Goal: Task Accomplishment & Management: Manage account settings

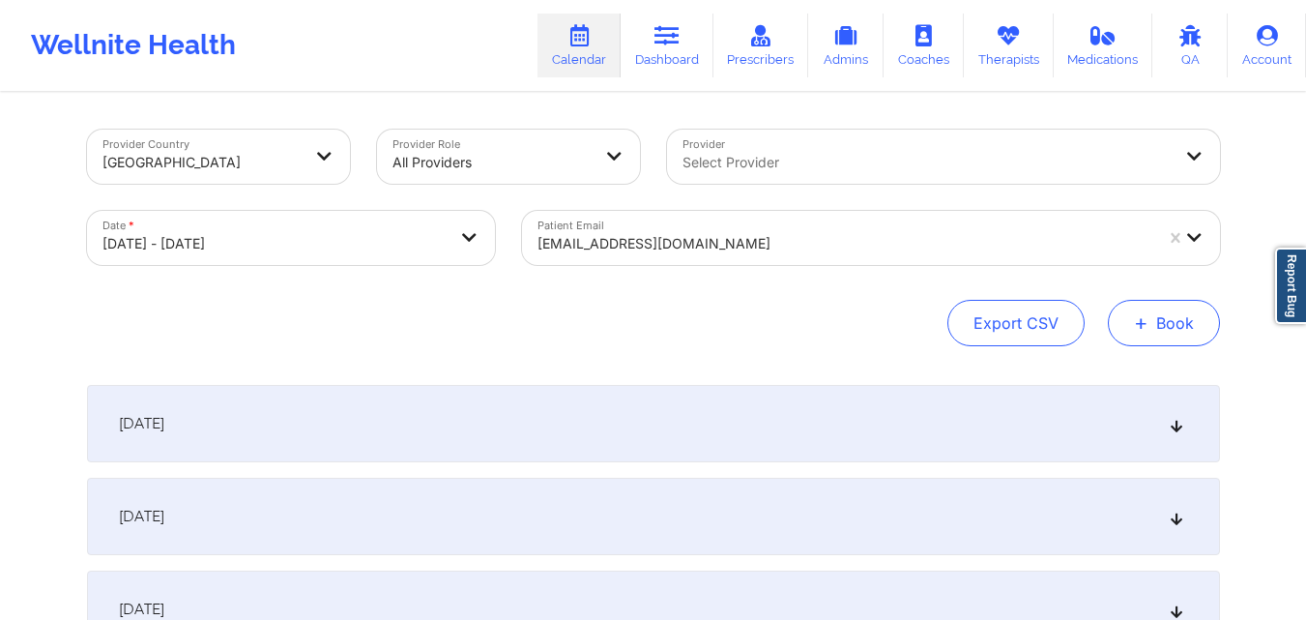
click at [1168, 322] on button "+ Book" at bounding box center [1164, 323] width 112 height 46
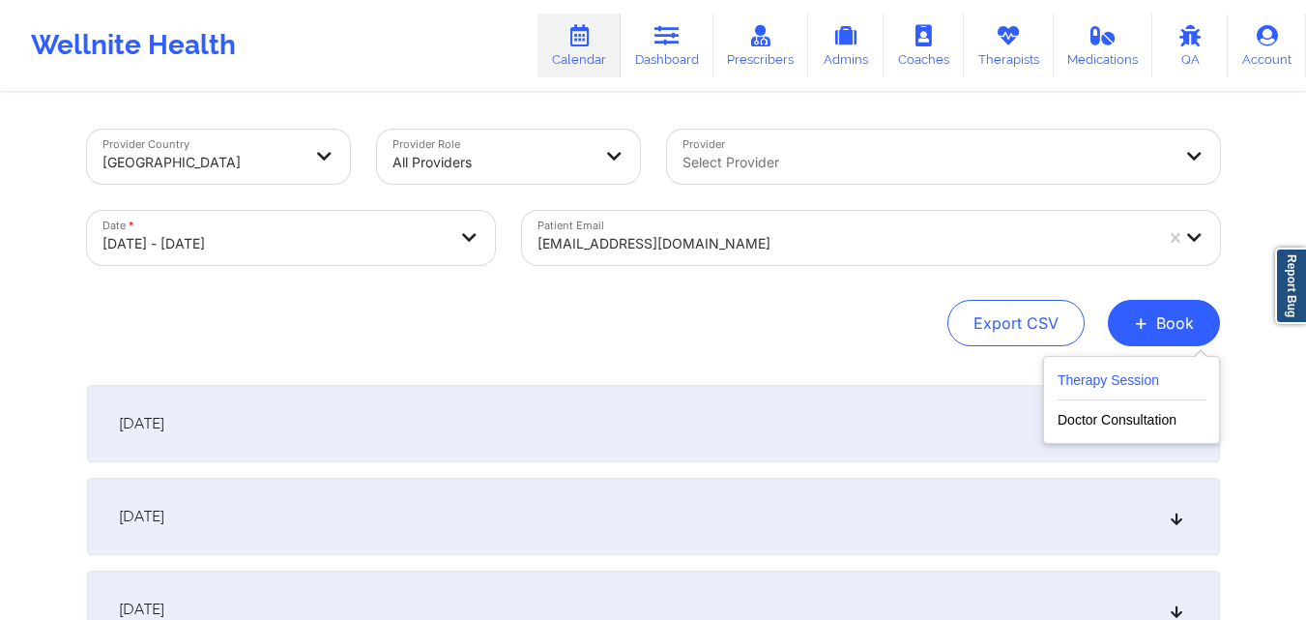
click at [1093, 370] on button "Therapy Session" at bounding box center [1132, 384] width 148 height 32
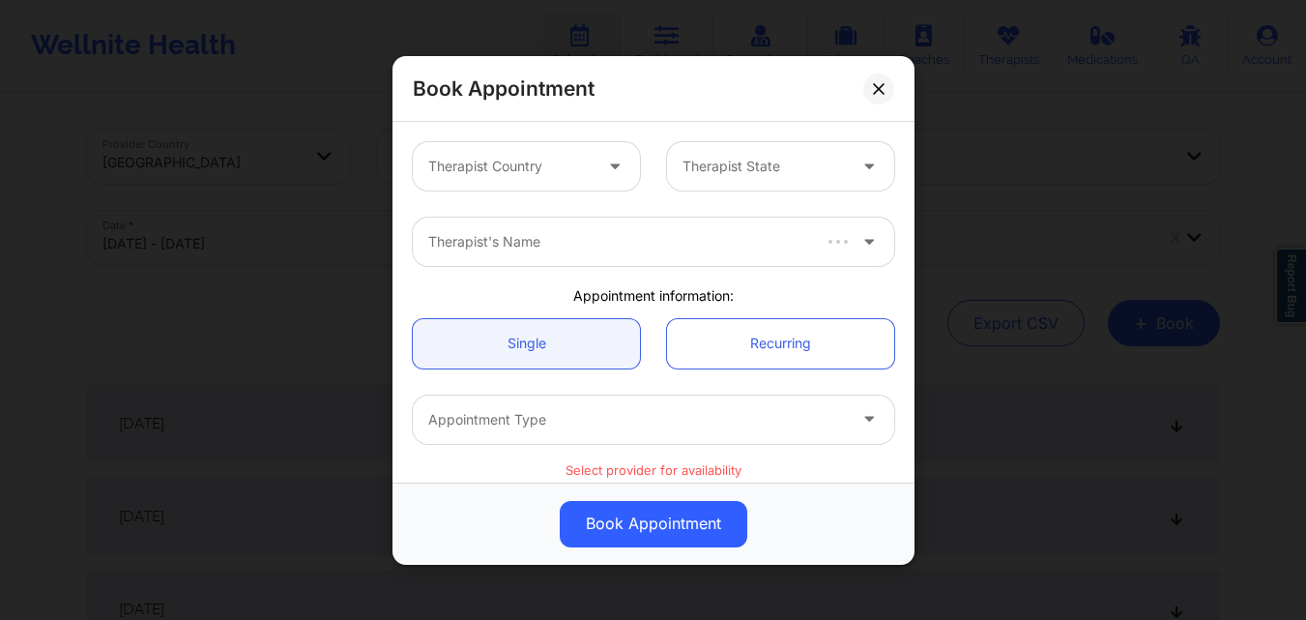
click at [594, 159] on div at bounding box center [617, 166] width 46 height 48
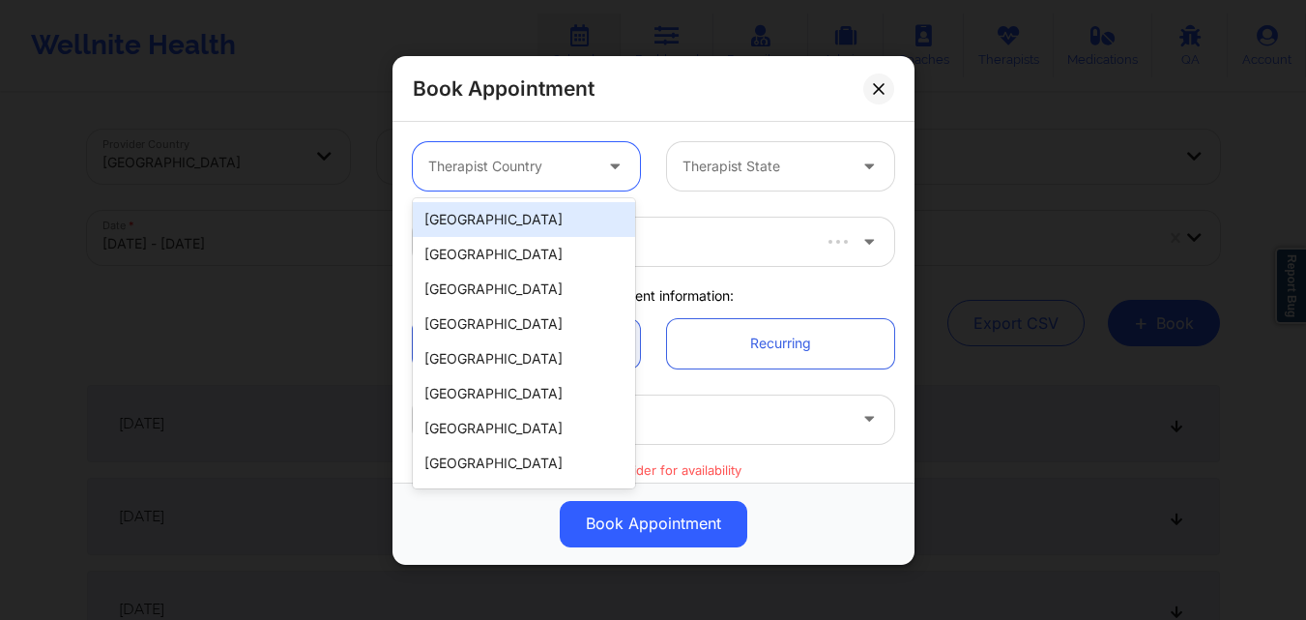
click at [552, 226] on div "[GEOGRAPHIC_DATA]" at bounding box center [524, 219] width 222 height 35
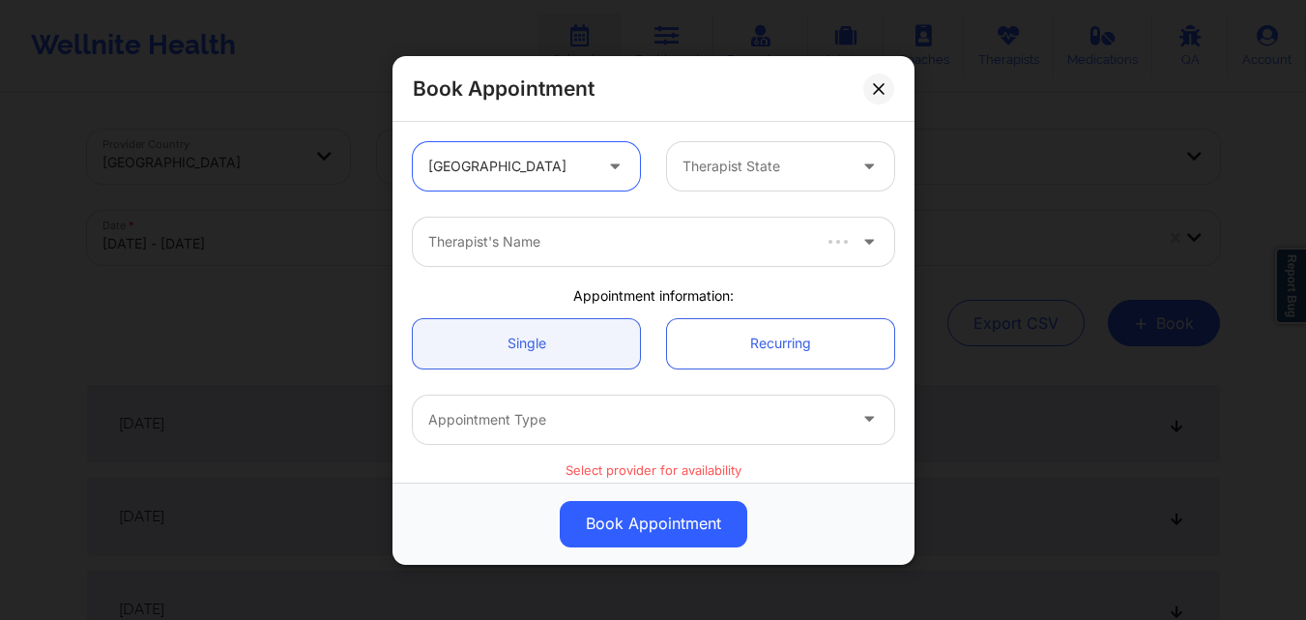
click at [778, 158] on div at bounding box center [764, 166] width 163 height 23
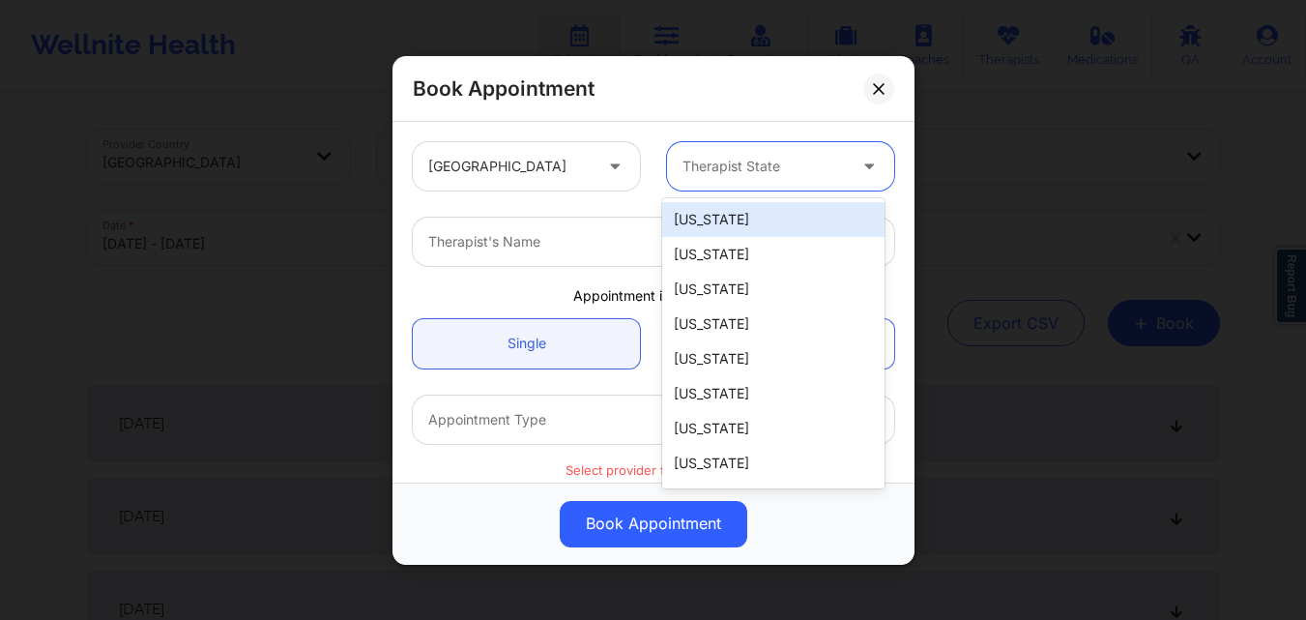
click at [1056, 64] on div "Book Appointment United States 51 results available. Use Up and Down to choose …" at bounding box center [653, 310] width 1306 height 620
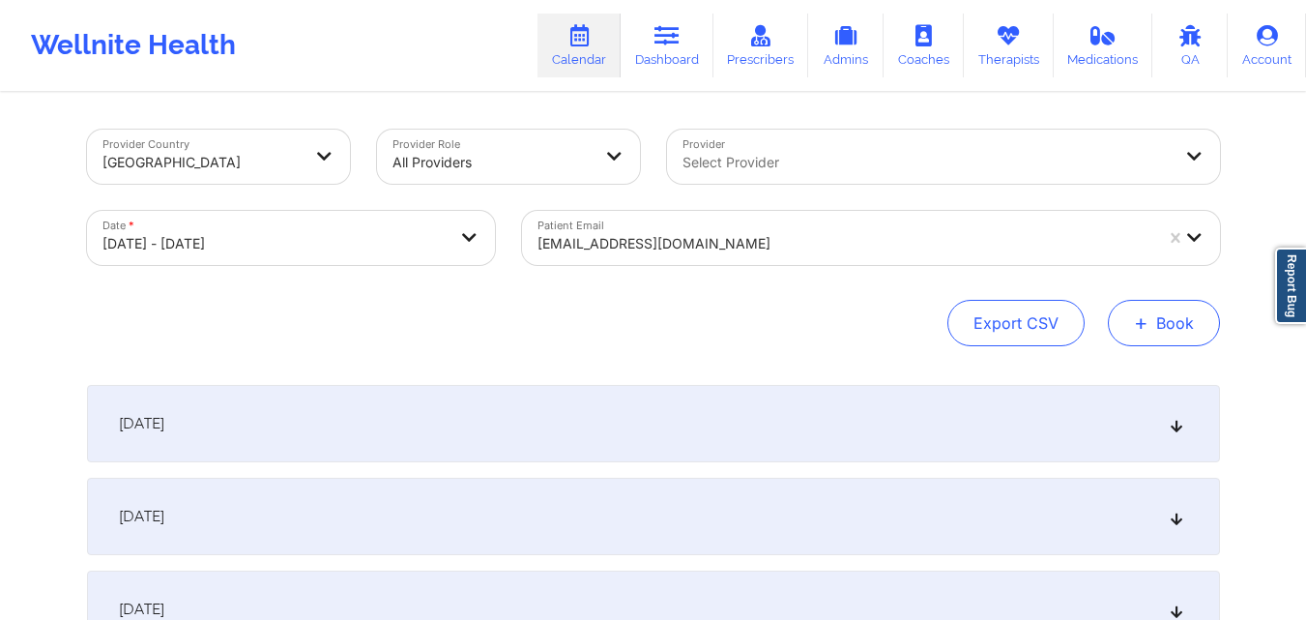
click at [1154, 321] on button "+ Book" at bounding box center [1164, 323] width 112 height 46
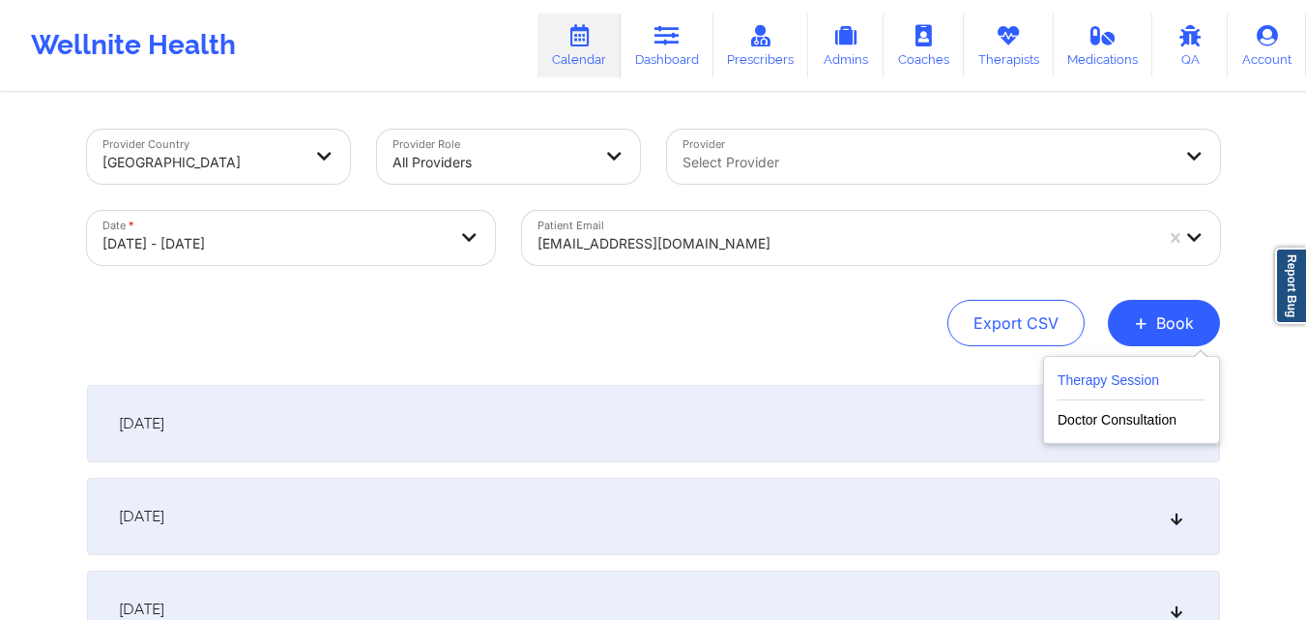
click at [1080, 382] on button "Therapy Session" at bounding box center [1132, 384] width 148 height 32
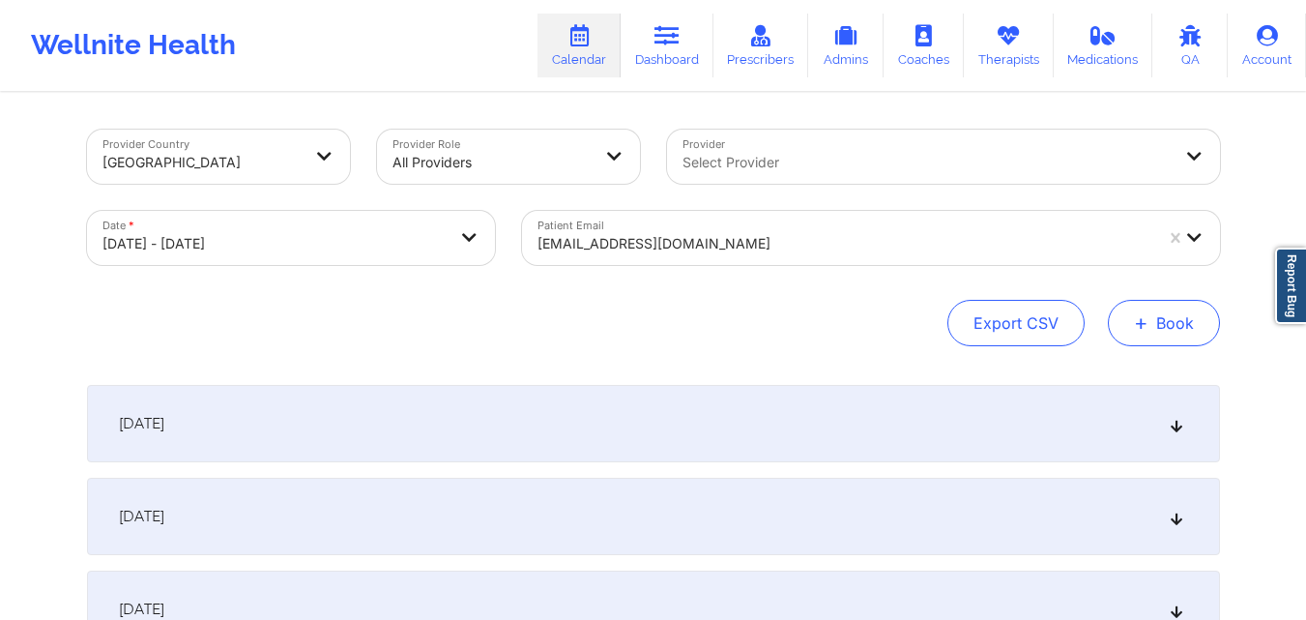
click at [1171, 324] on button "+ Book" at bounding box center [1164, 323] width 112 height 46
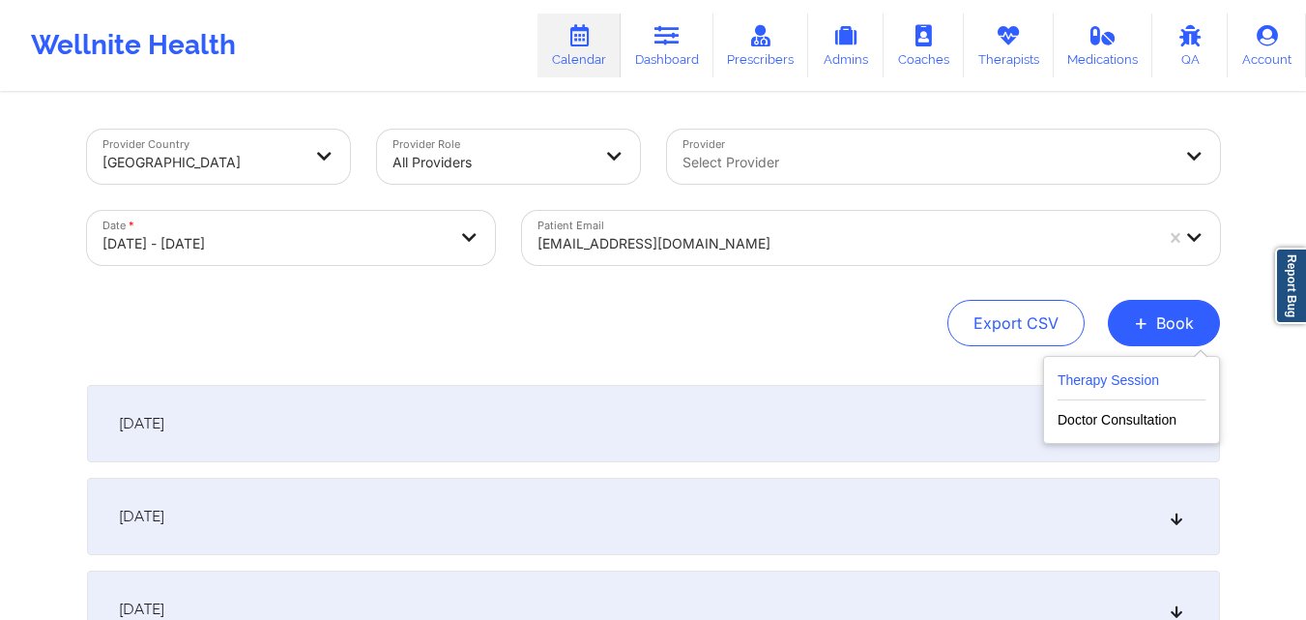
click at [1107, 382] on button "Therapy Session" at bounding box center [1132, 384] width 148 height 32
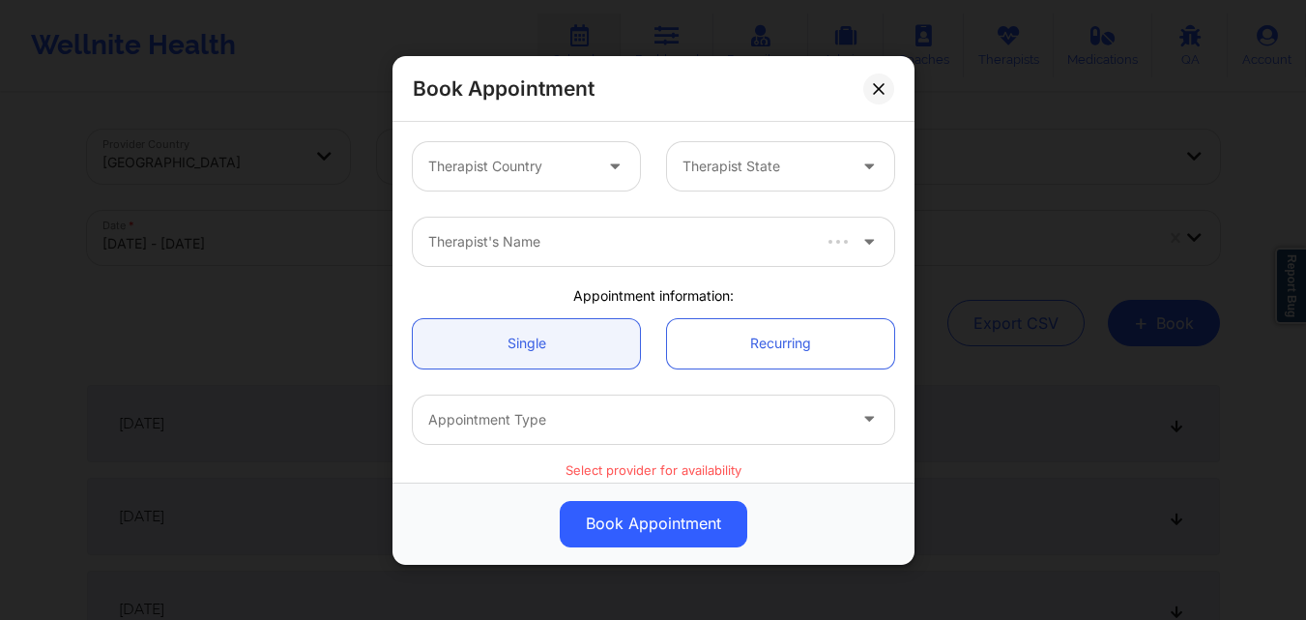
click at [546, 176] on div at bounding box center [509, 166] width 163 height 23
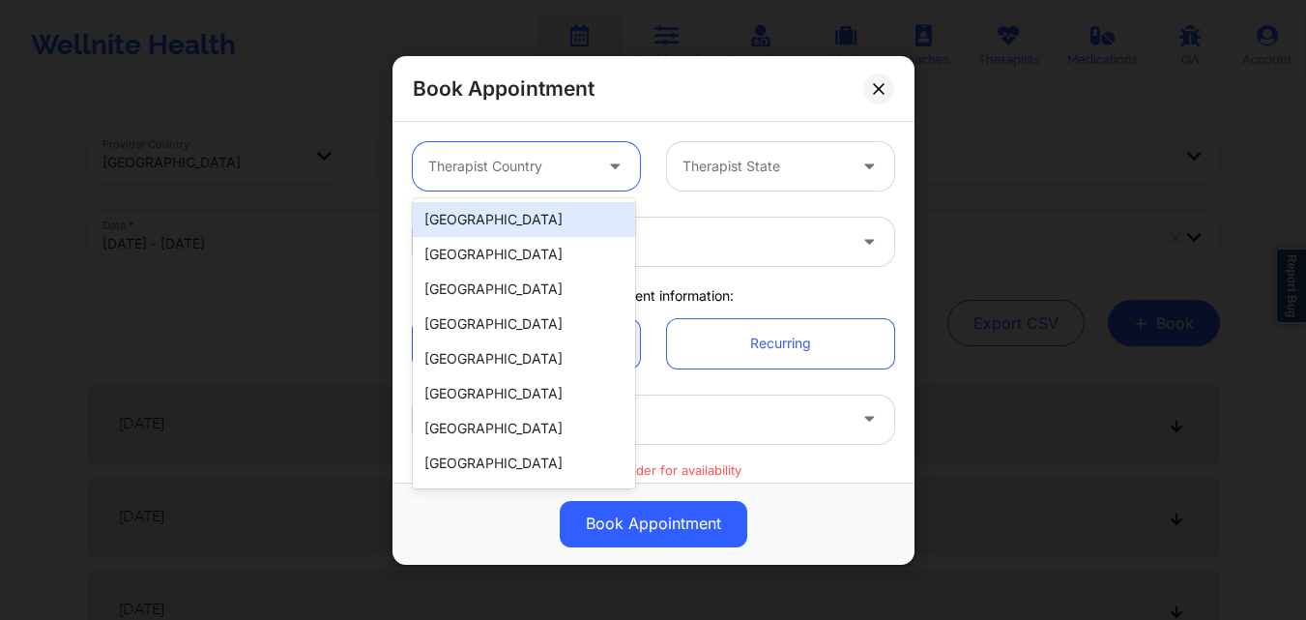
click at [539, 219] on div "[GEOGRAPHIC_DATA]" at bounding box center [524, 219] width 222 height 35
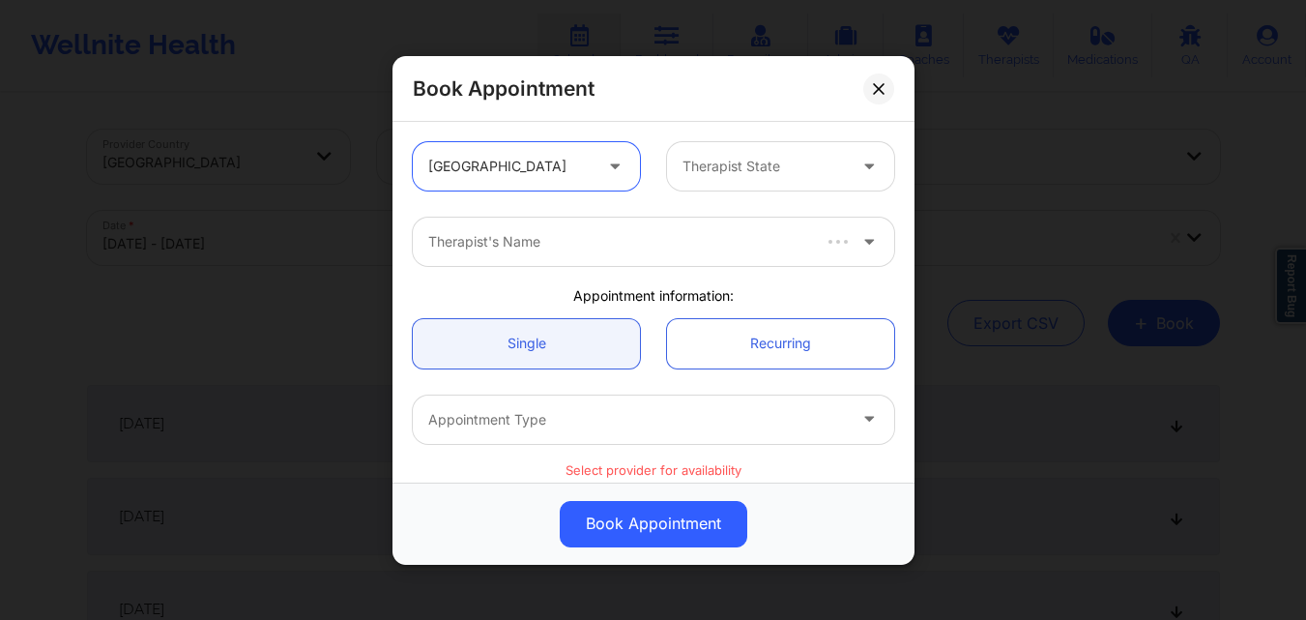
click at [731, 165] on div at bounding box center [764, 166] width 163 height 23
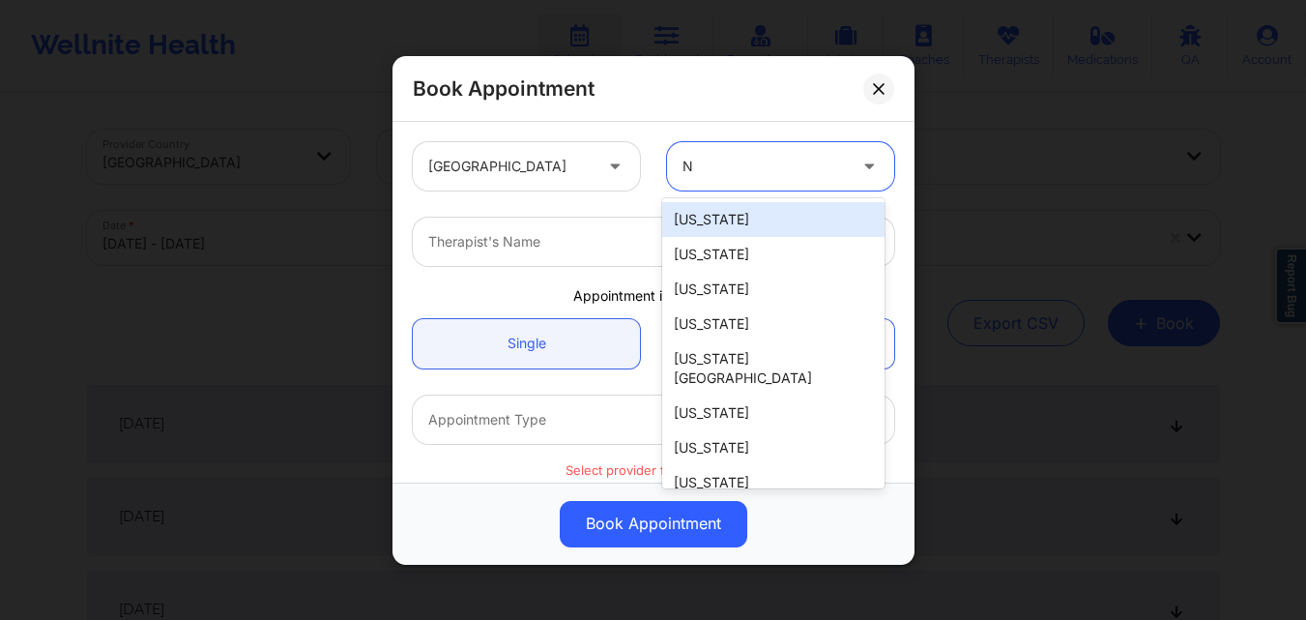
type input "NY"
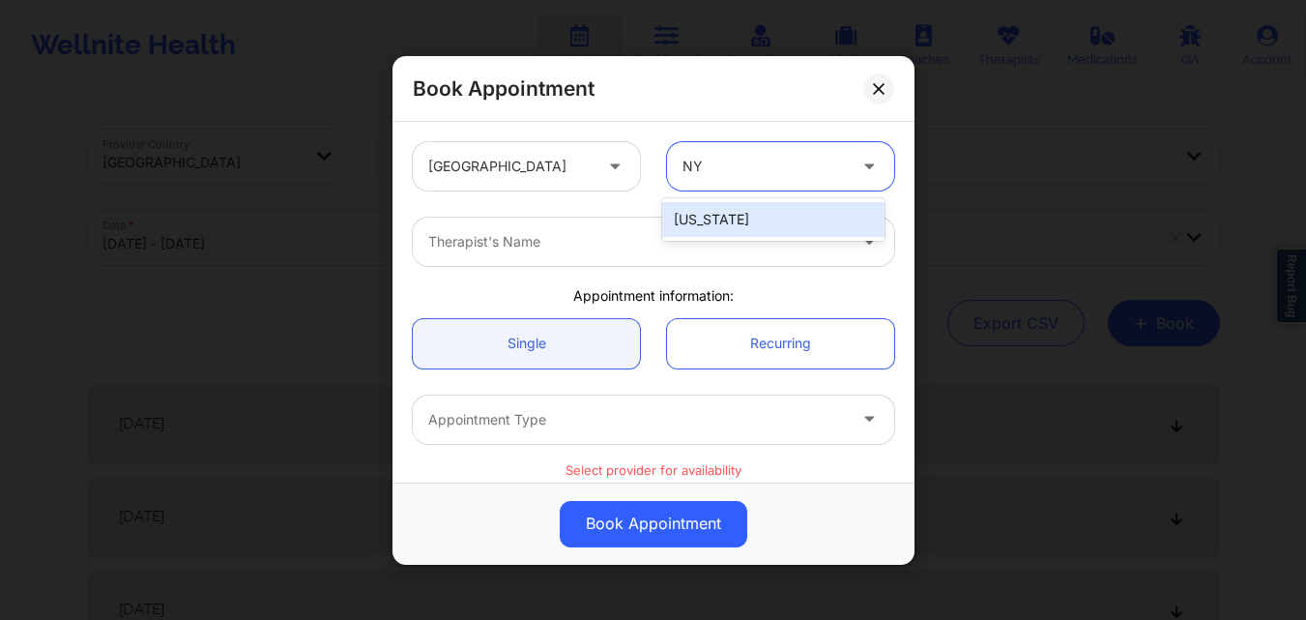
click at [746, 225] on div "[US_STATE]" at bounding box center [773, 219] width 222 height 35
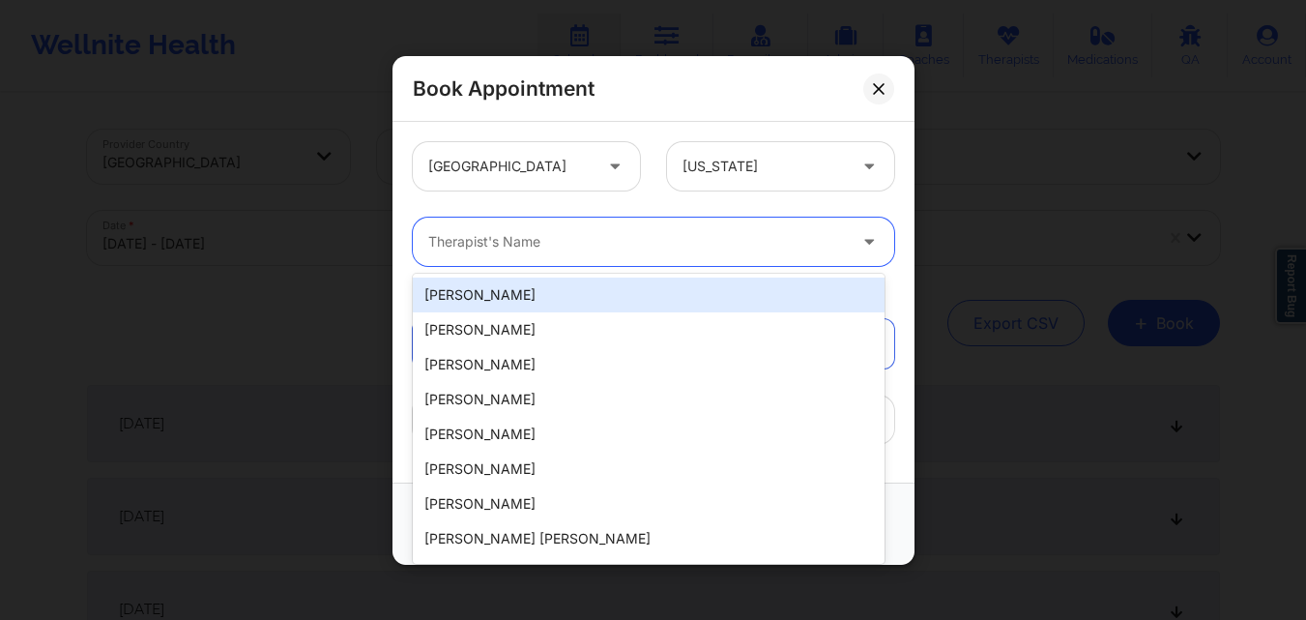
click at [602, 242] on div at bounding box center [637, 241] width 418 height 23
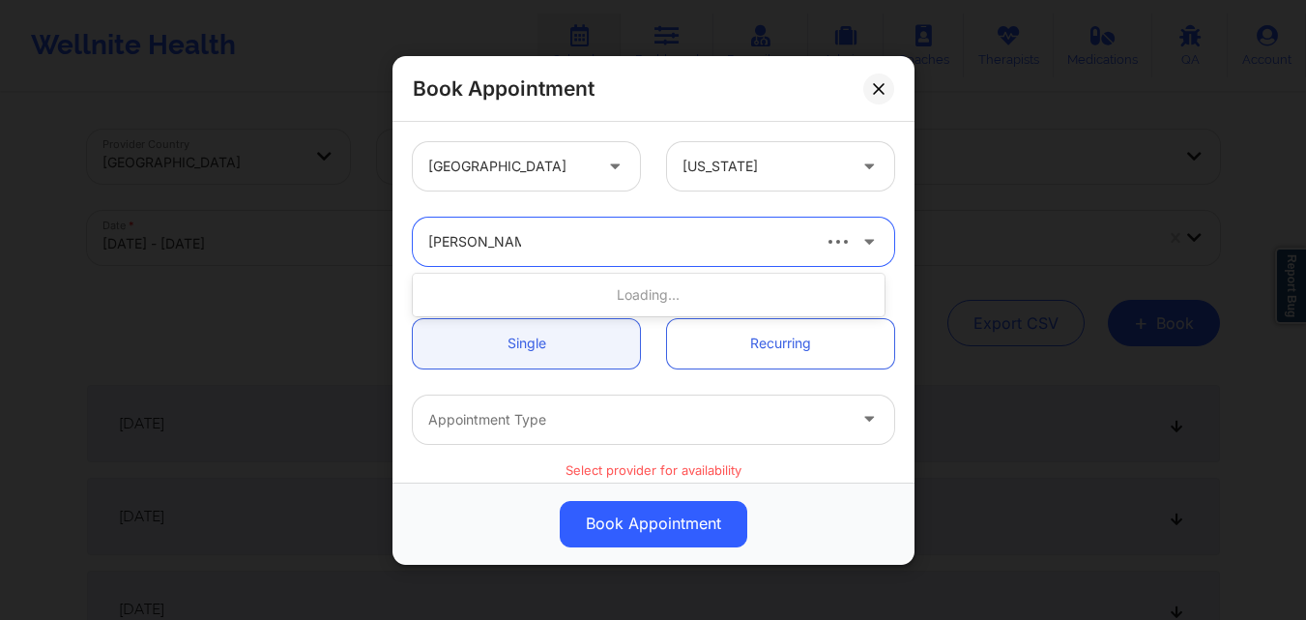
type input "[PERSON_NAME]"
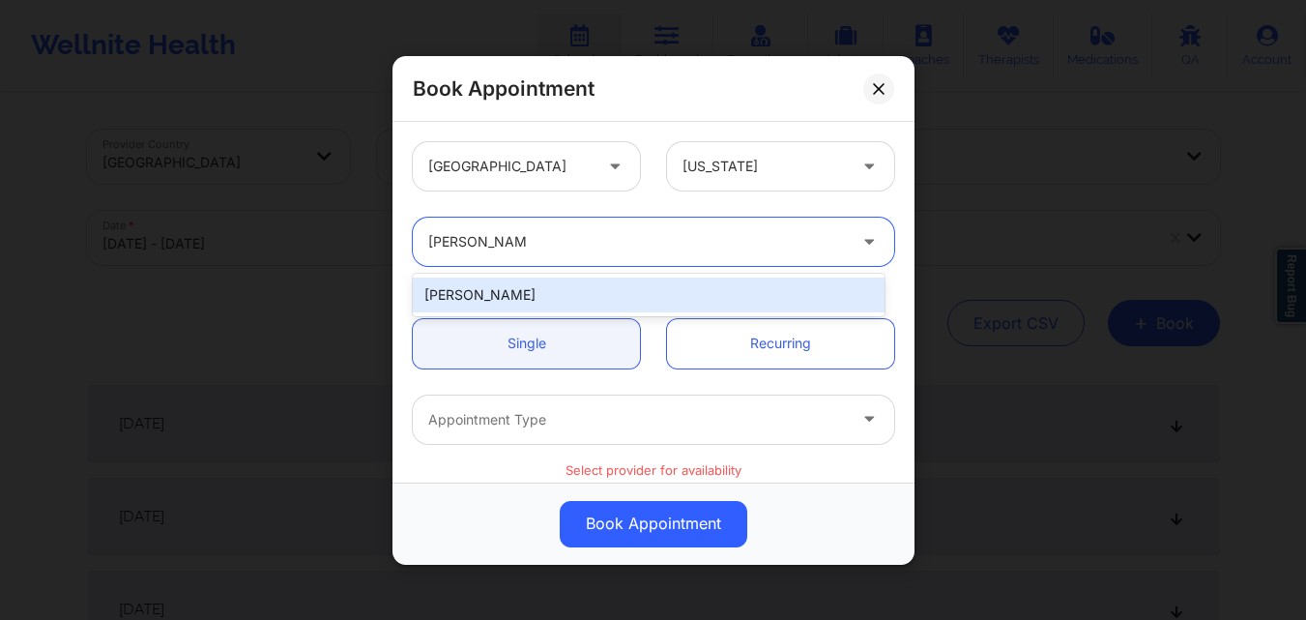
click at [515, 278] on div "[PERSON_NAME]" at bounding box center [649, 295] width 472 height 35
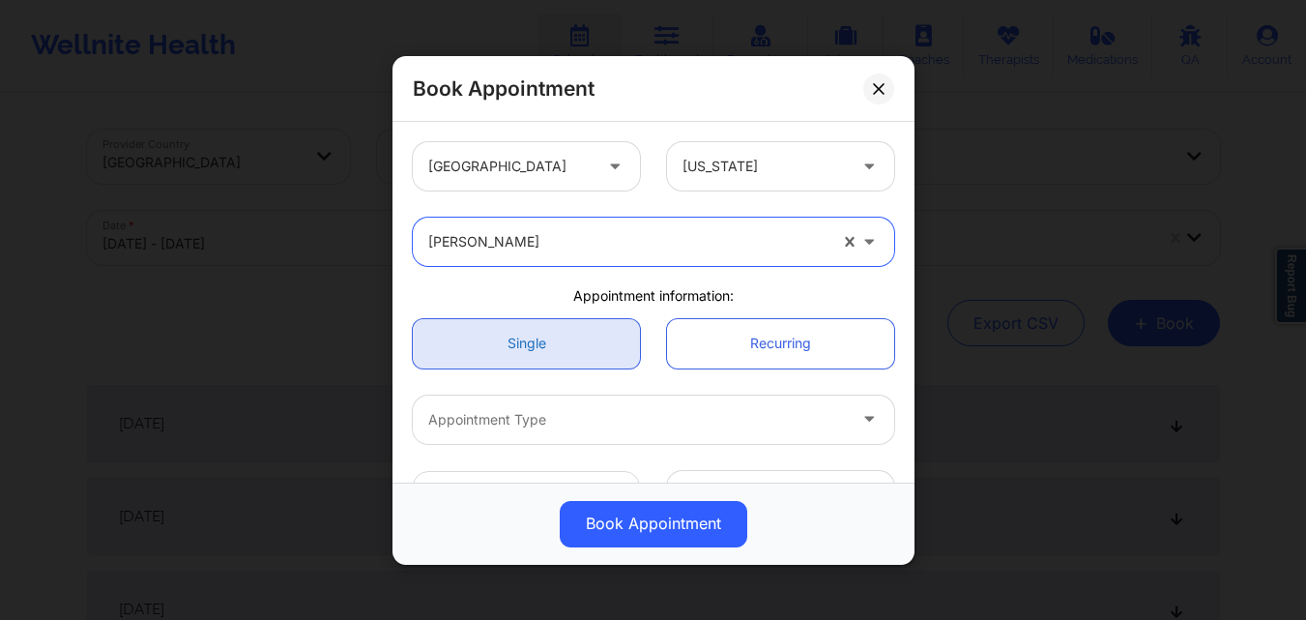
click at [515, 349] on link "Single" at bounding box center [526, 342] width 227 height 49
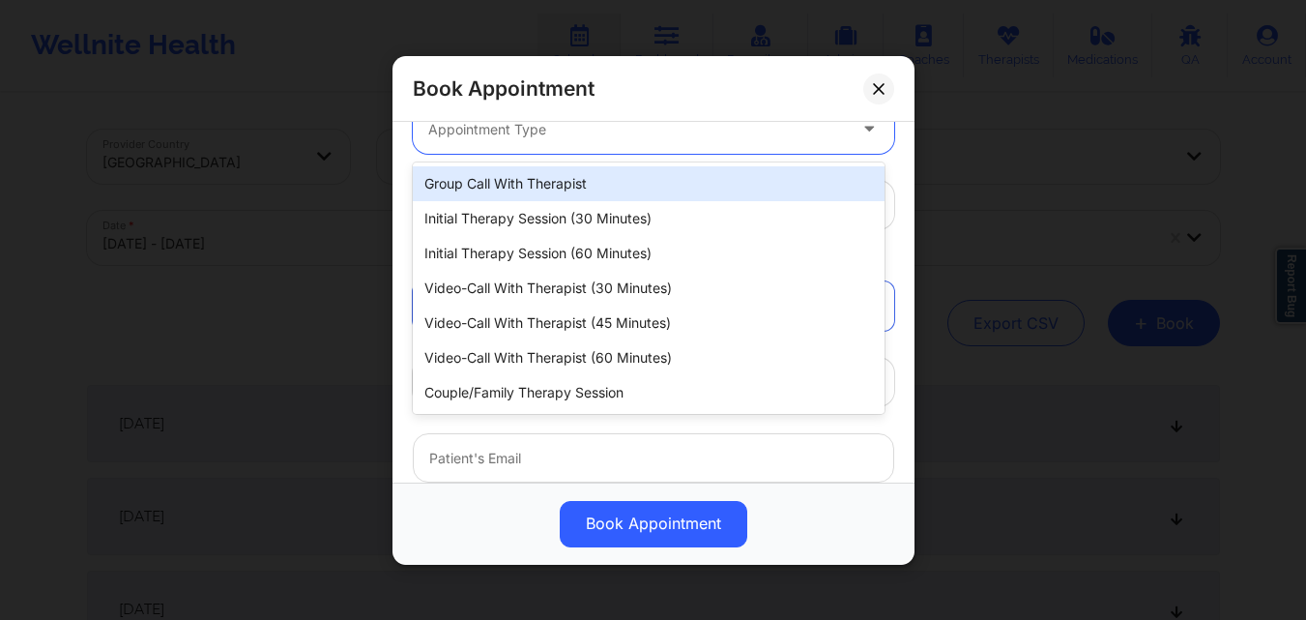
scroll to position [288, 0]
click at [627, 144] on div "Appointment Type" at bounding box center [630, 130] width 435 height 48
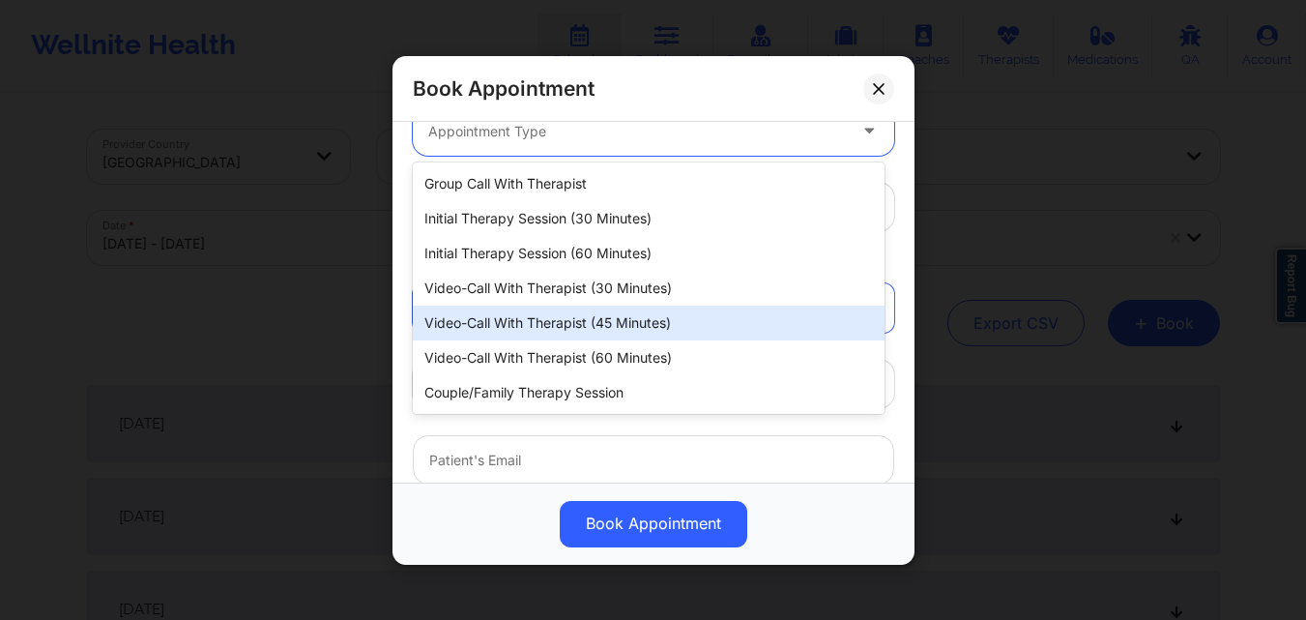
click at [541, 334] on div "Video-Call with Therapist (45 minutes)" at bounding box center [649, 323] width 472 height 35
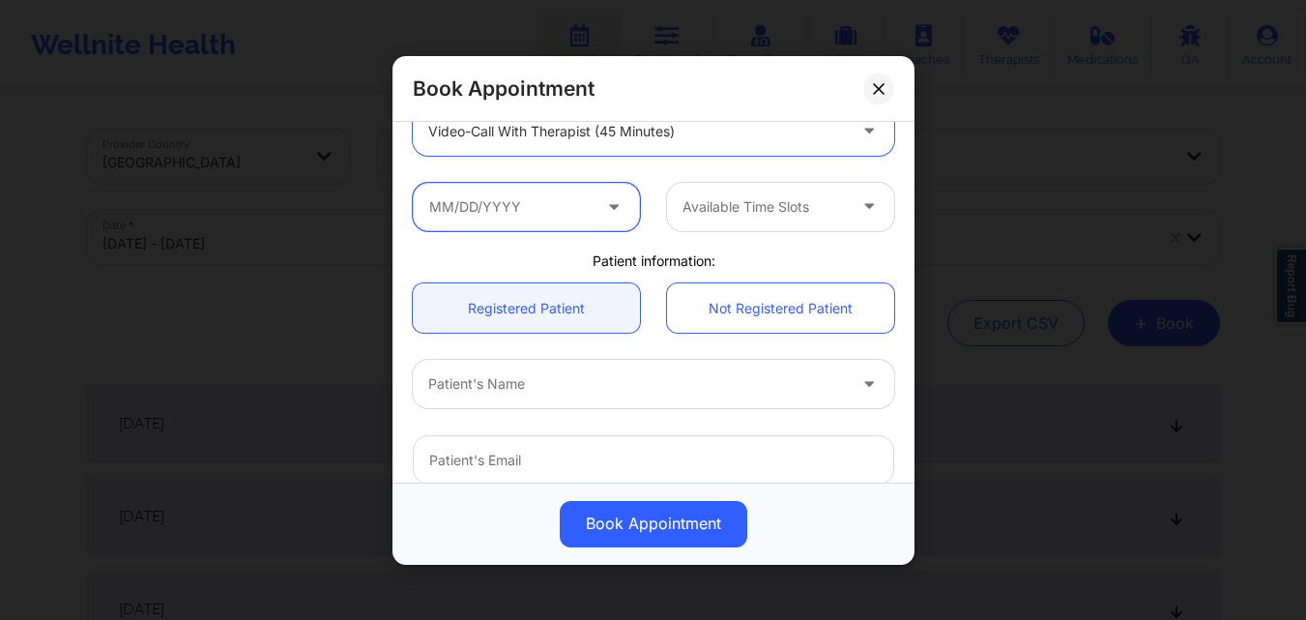
click at [471, 210] on input "text" at bounding box center [526, 206] width 227 height 48
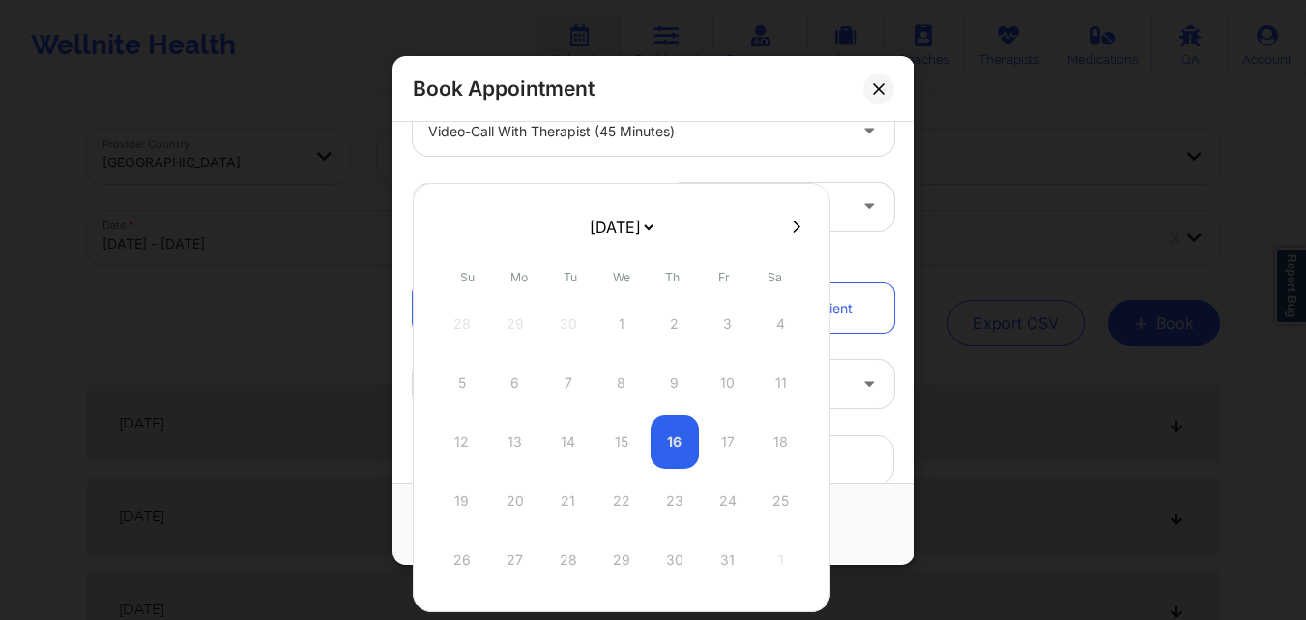
click at [787, 230] on button at bounding box center [796, 227] width 19 height 16
select select "2025-10"
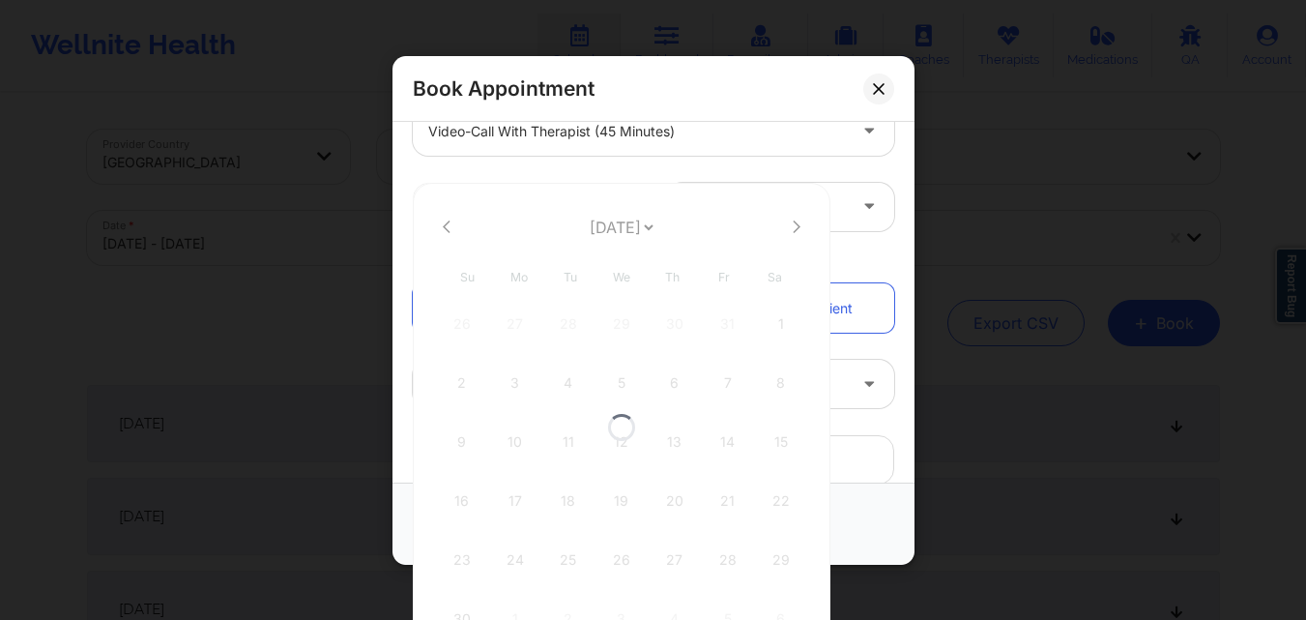
select select "2025-10"
click at [443, 224] on icon at bounding box center [447, 226] width 8 height 15
click at [880, 90] on icon at bounding box center [878, 87] width 11 height 11
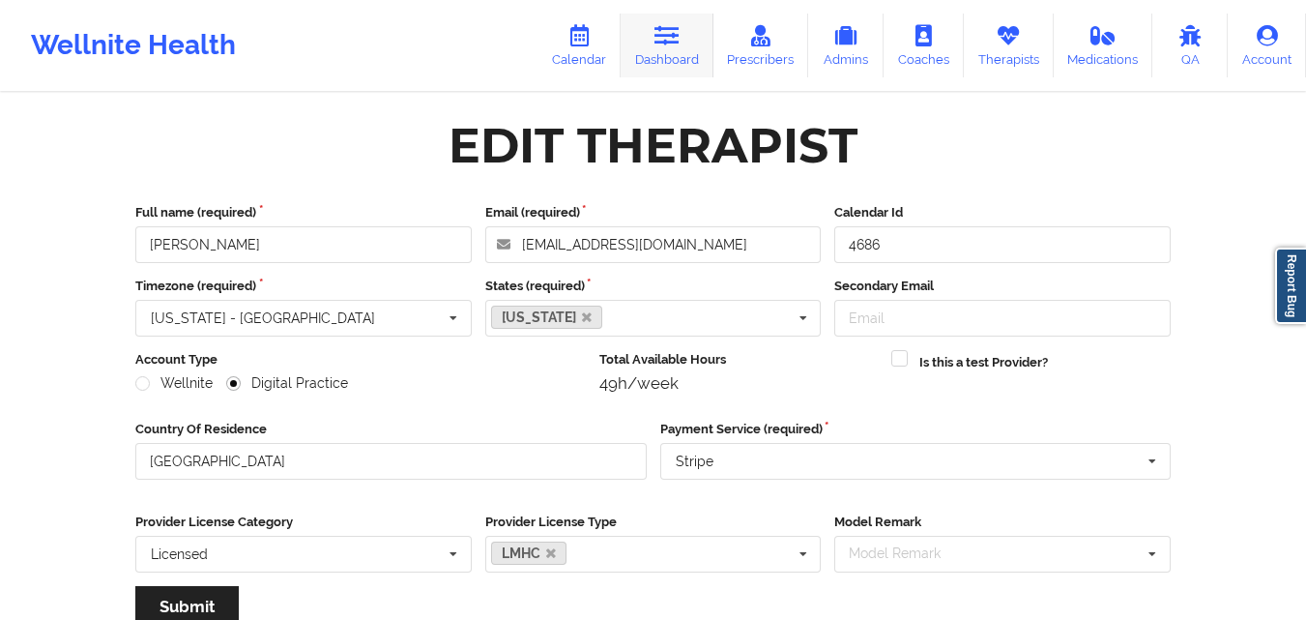
click at [658, 23] on link "Dashboard" at bounding box center [667, 46] width 93 height 64
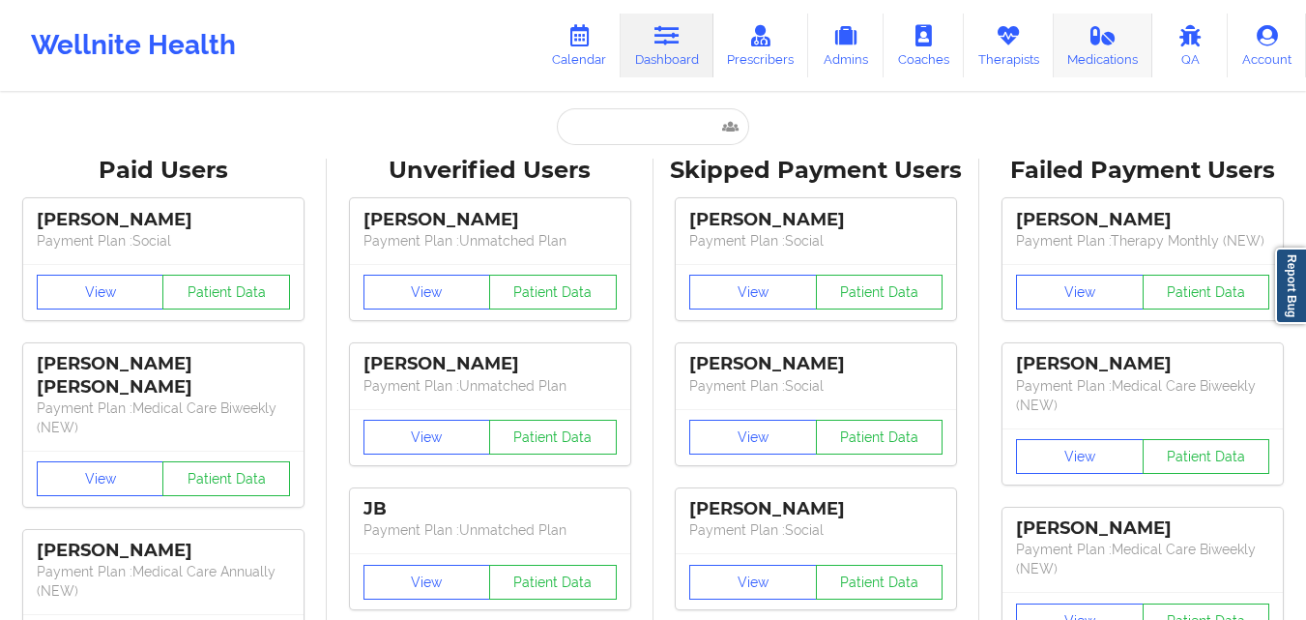
click at [1074, 42] on link "Medications" at bounding box center [1104, 46] width 100 height 64
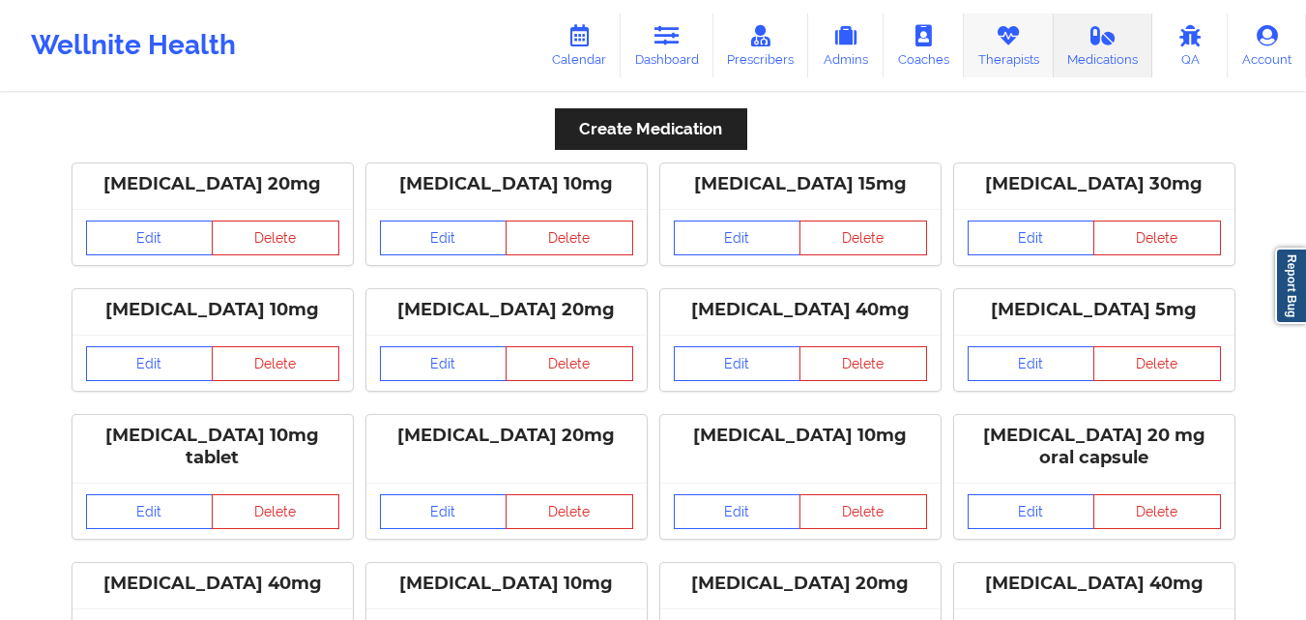
click at [1003, 54] on link "Therapists" at bounding box center [1009, 46] width 90 height 64
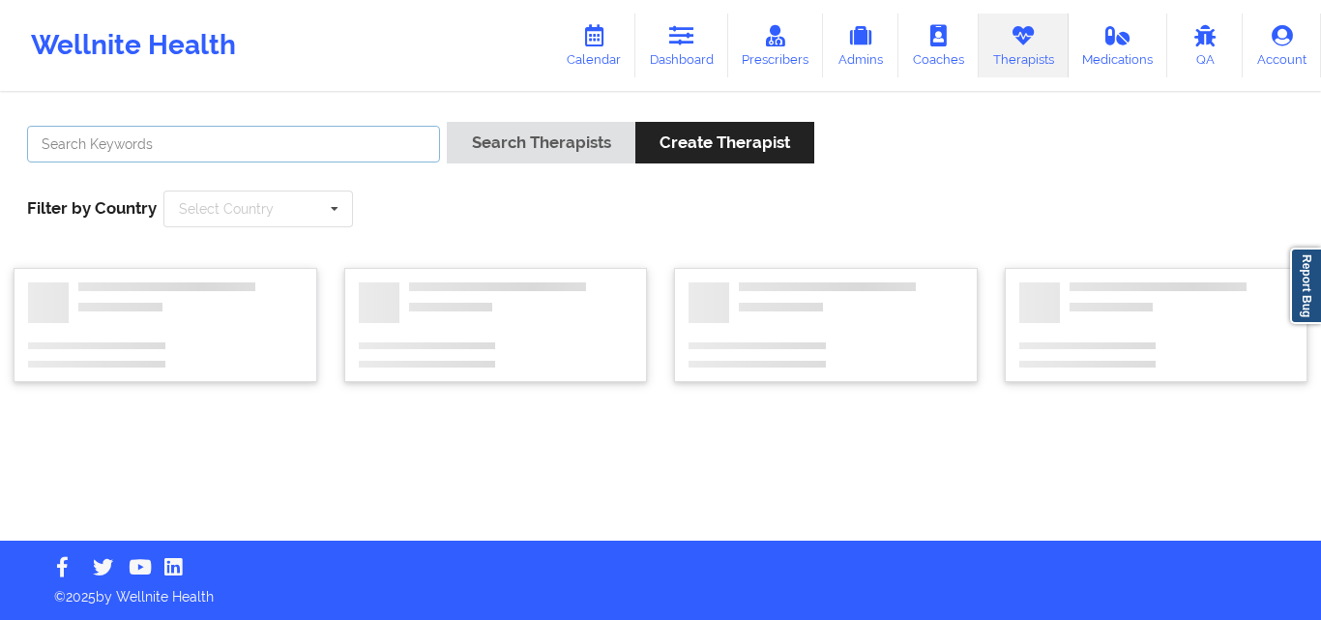
click at [339, 147] on input "text" at bounding box center [233, 144] width 413 height 37
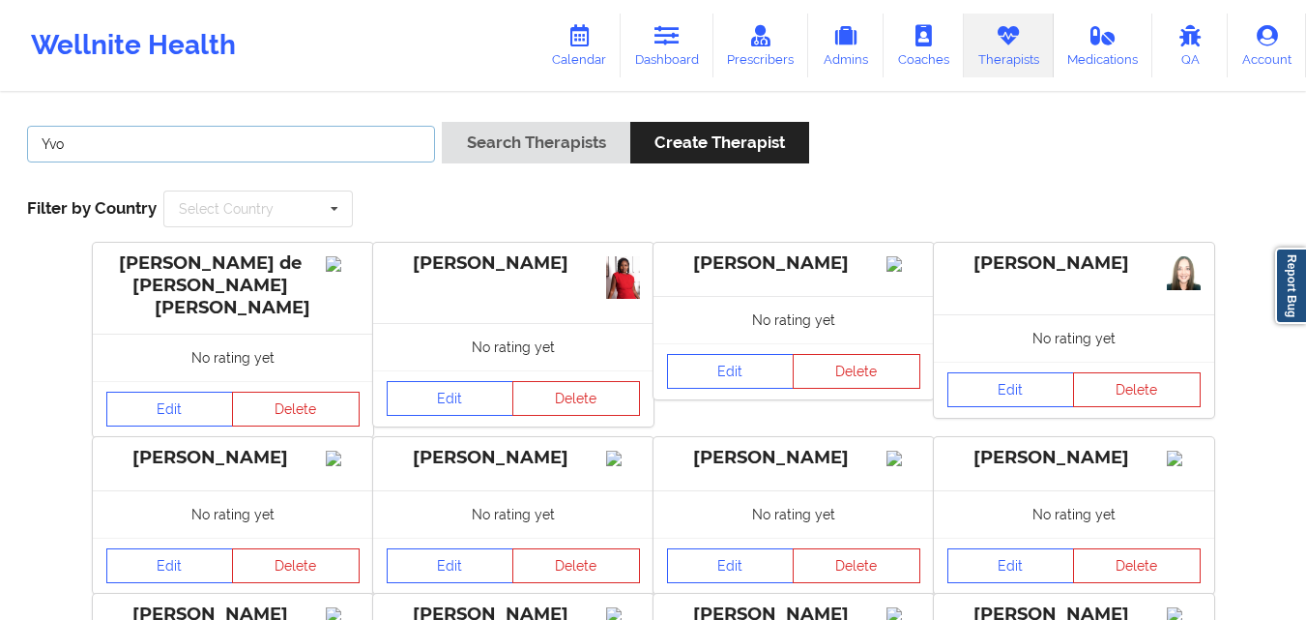
type input "[PERSON_NAME]"
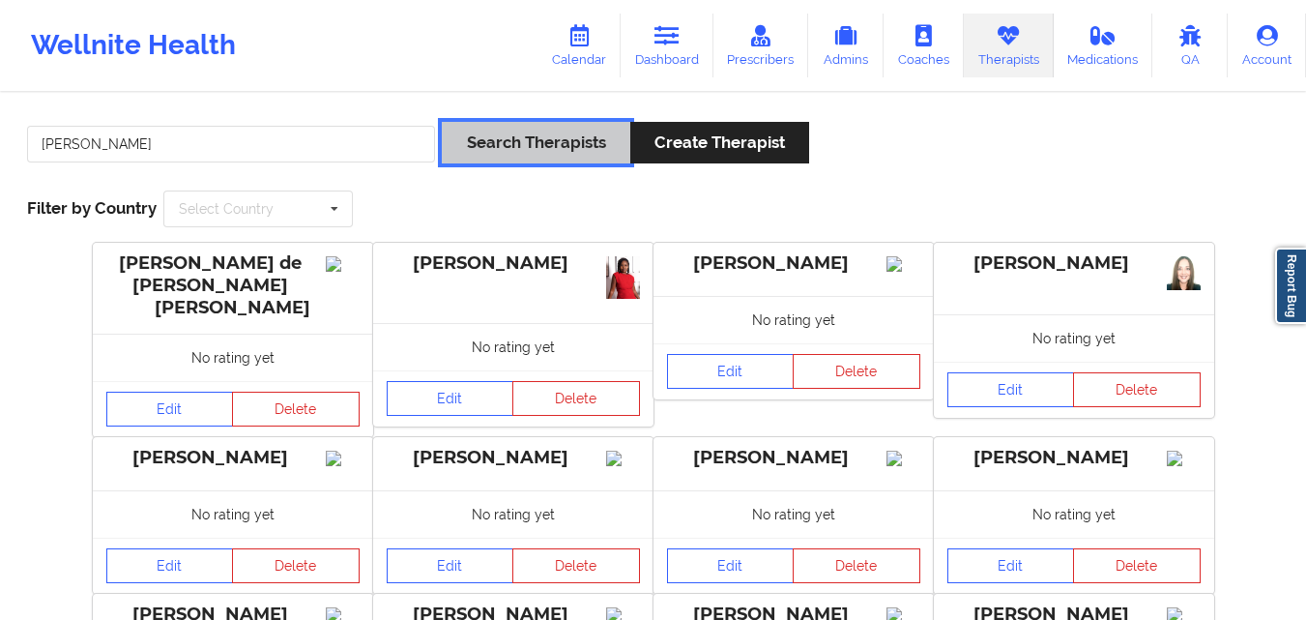
click at [496, 144] on button "Search Therapists" at bounding box center [536, 143] width 188 height 42
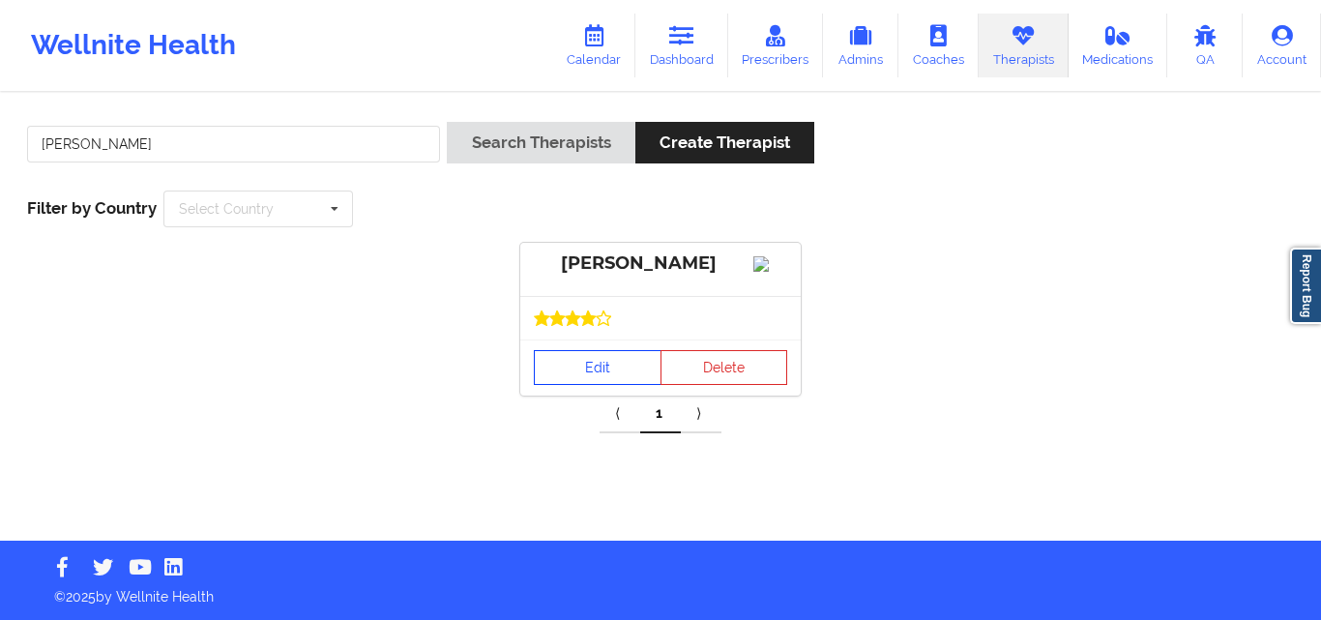
click at [552, 385] on link "Edit" at bounding box center [598, 367] width 128 height 35
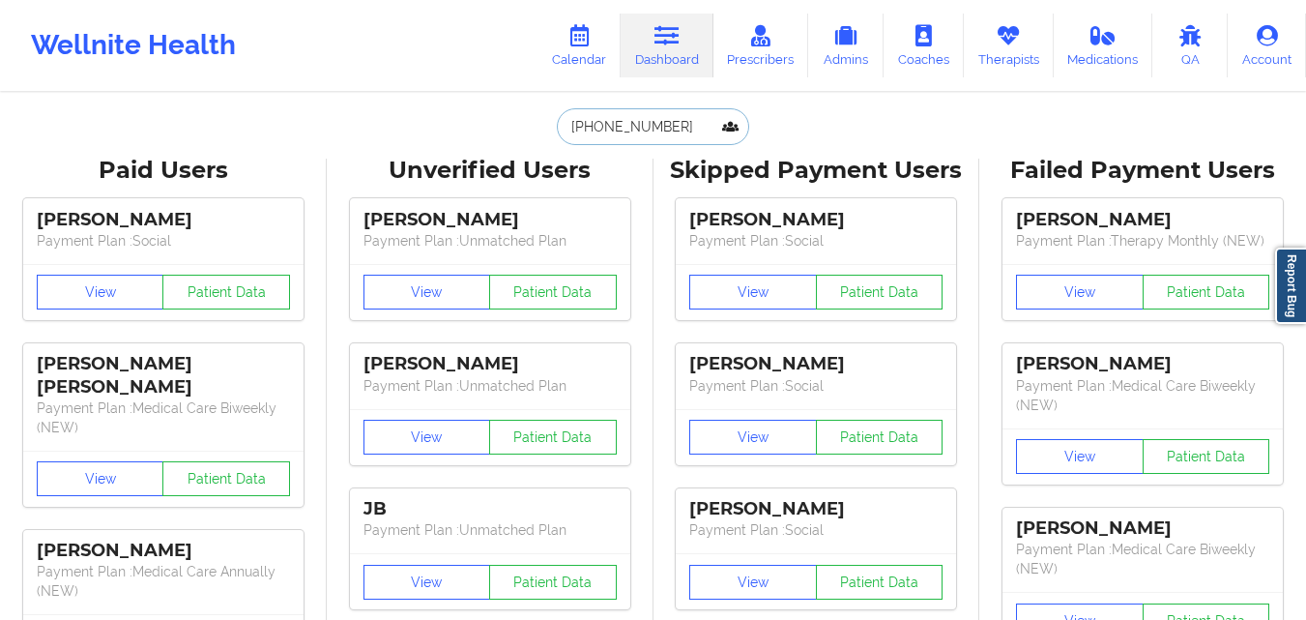
click at [681, 112] on input "[PHONE_NUMBER]" at bounding box center [652, 126] width 191 height 37
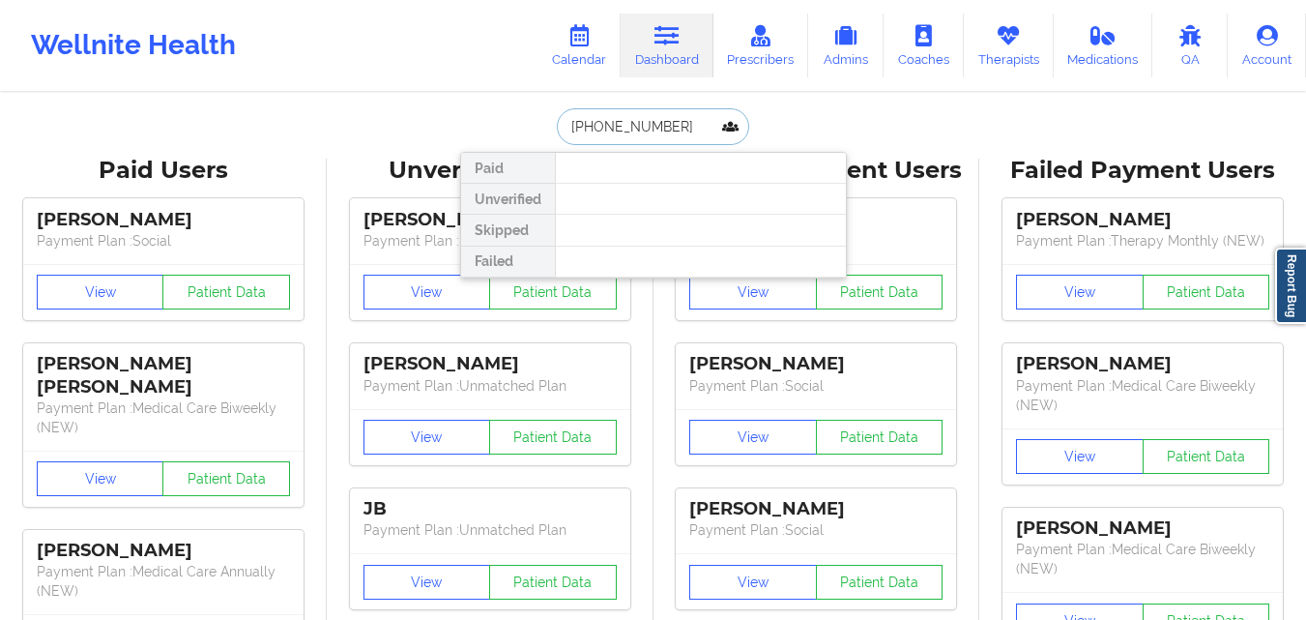
paste input "[PERSON_NAME]"
type input "[PERSON_NAME]"
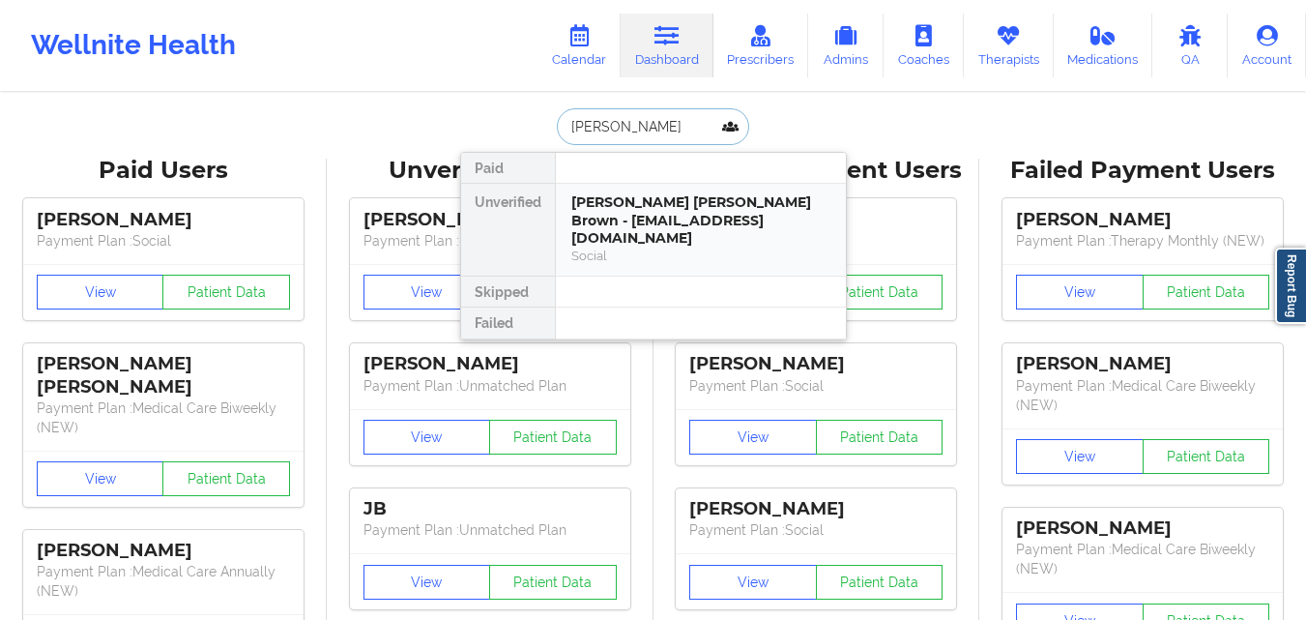
click at [642, 227] on div "[PERSON_NAME] [PERSON_NAME] Brown - [EMAIL_ADDRESS][DOMAIN_NAME]" at bounding box center [700, 220] width 259 height 54
